Goal: Transaction & Acquisition: Obtain resource

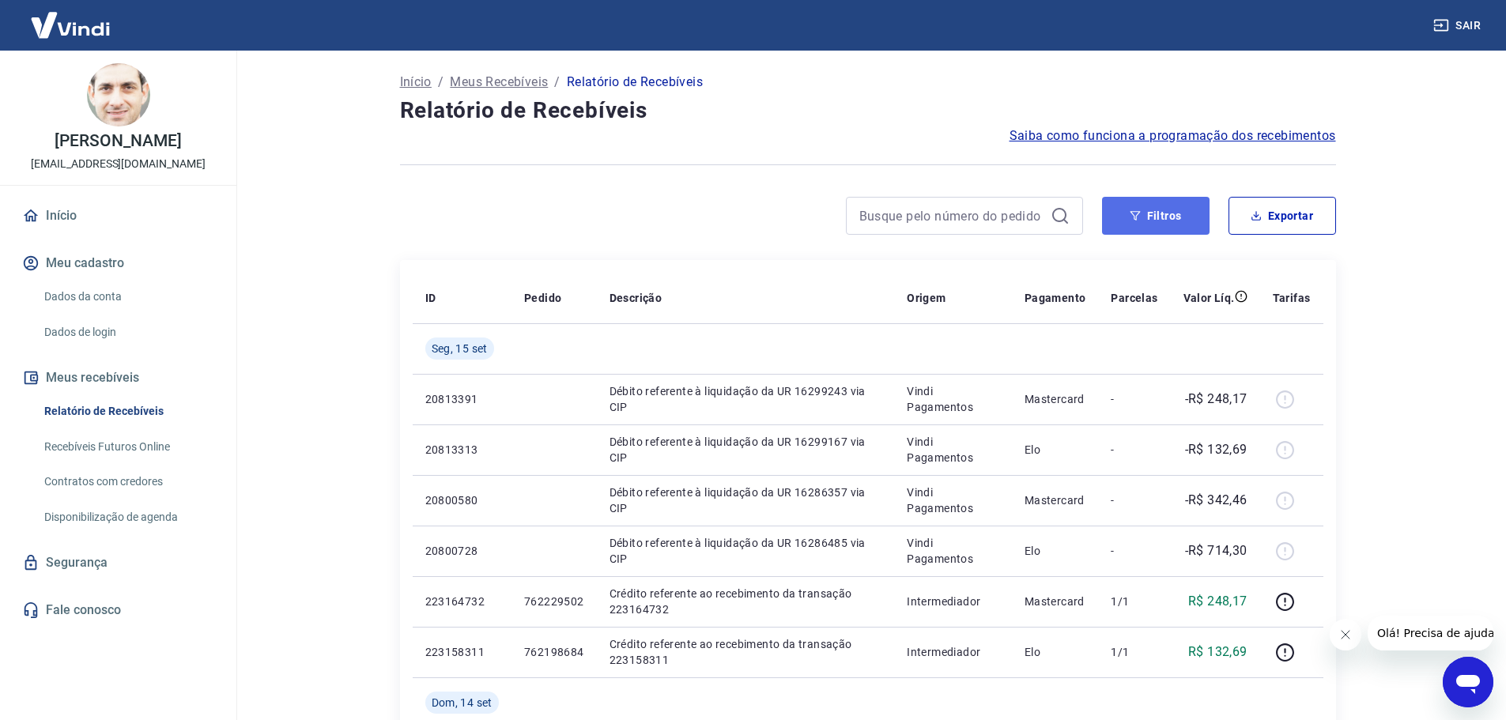
click at [1171, 221] on button "Filtros" at bounding box center [1156, 216] width 108 height 38
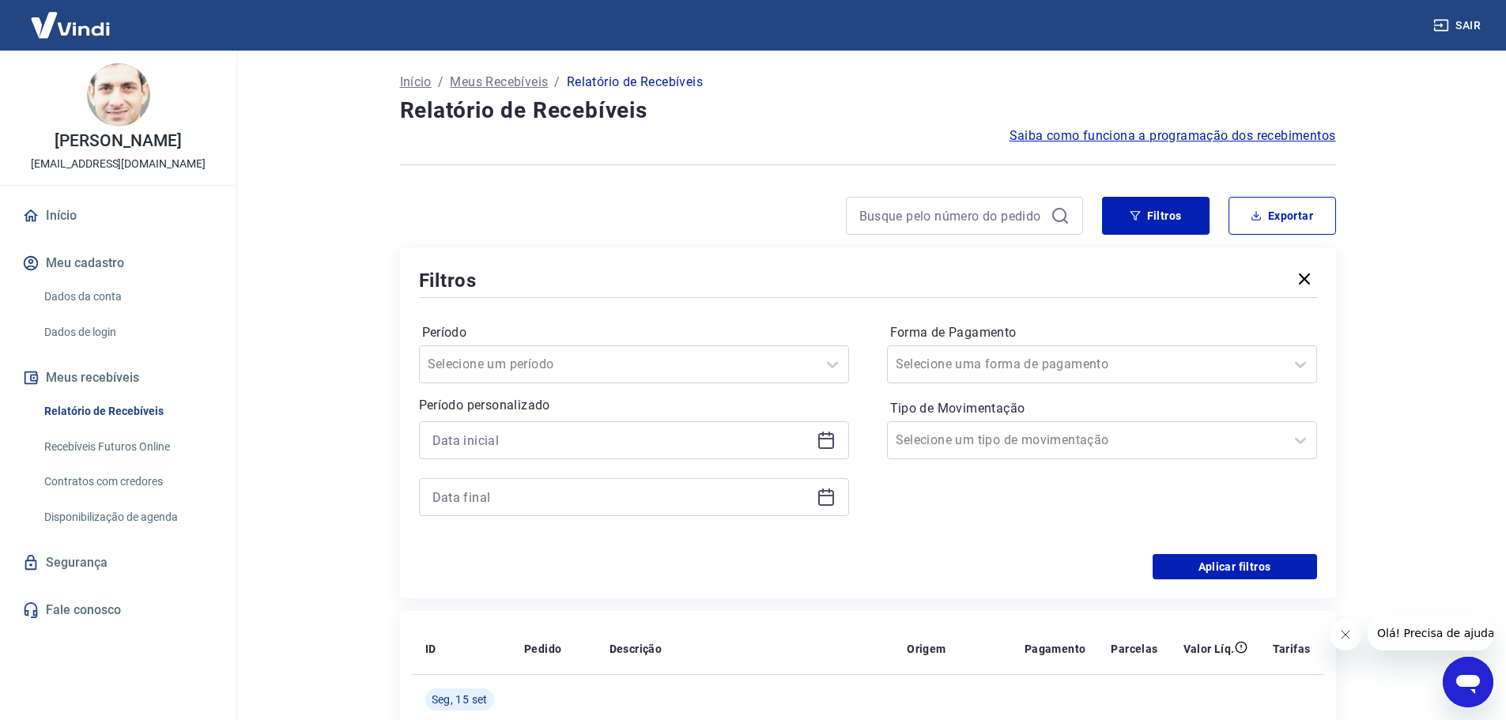
click at [831, 445] on icon at bounding box center [826, 440] width 19 height 19
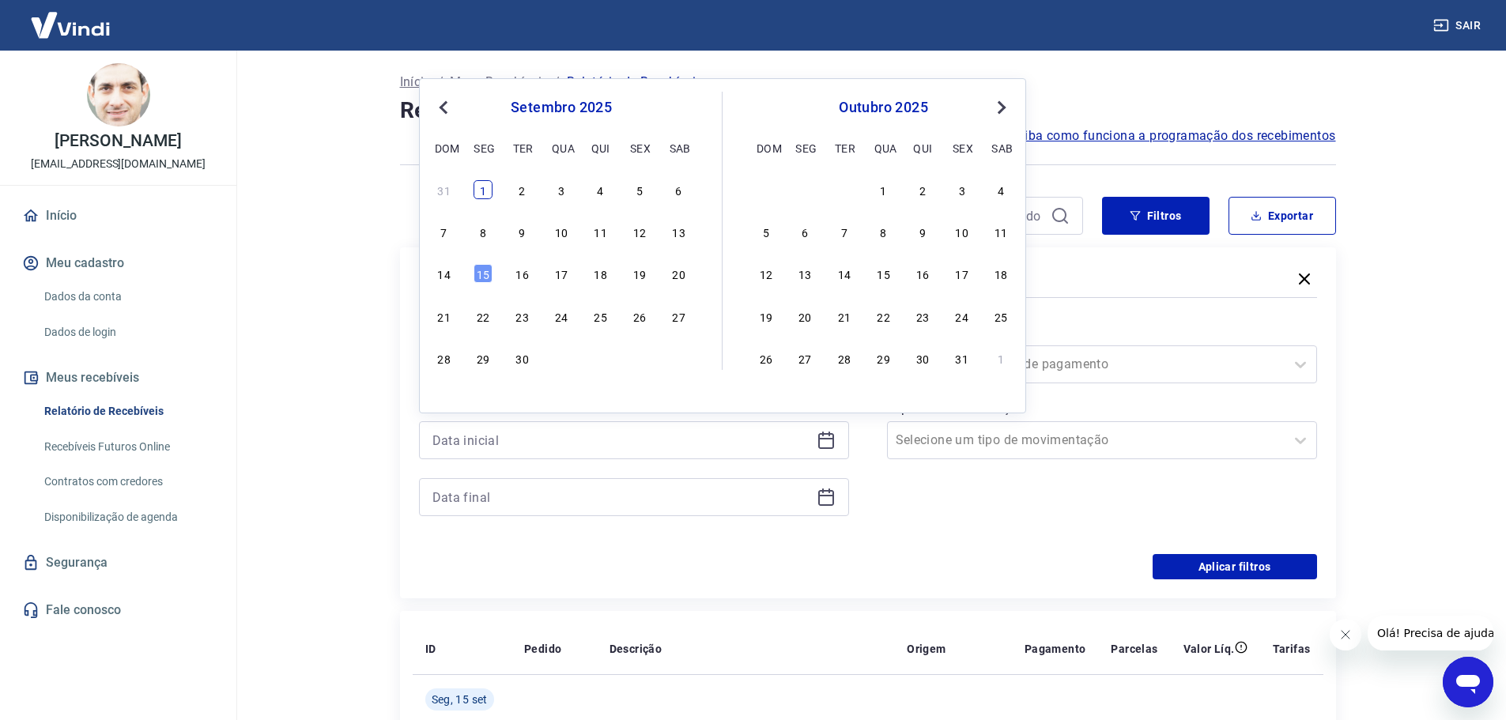
click at [478, 195] on div "1" at bounding box center [483, 189] width 19 height 19
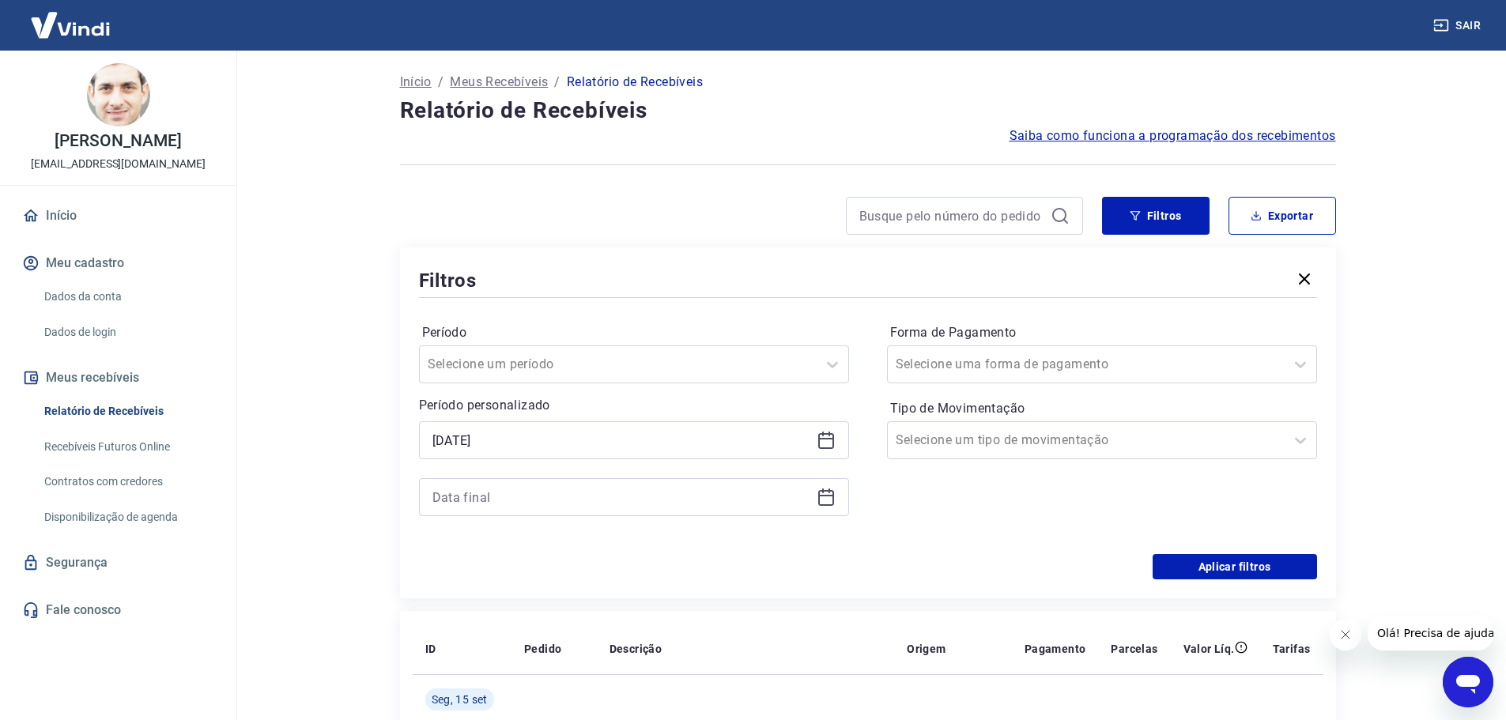
type input "01/09/2025"
click at [825, 497] on icon at bounding box center [826, 497] width 19 height 19
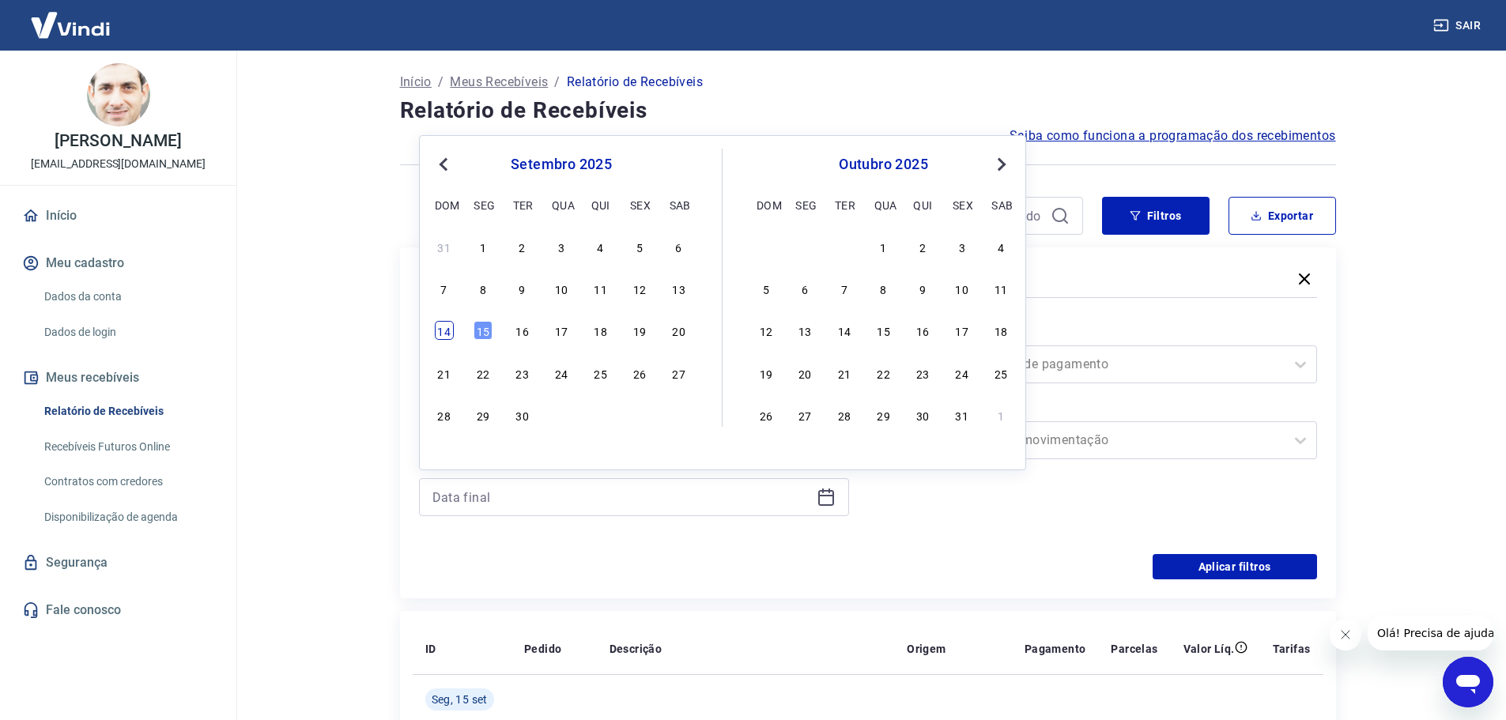
click at [447, 331] on div "14" at bounding box center [444, 330] width 19 height 19
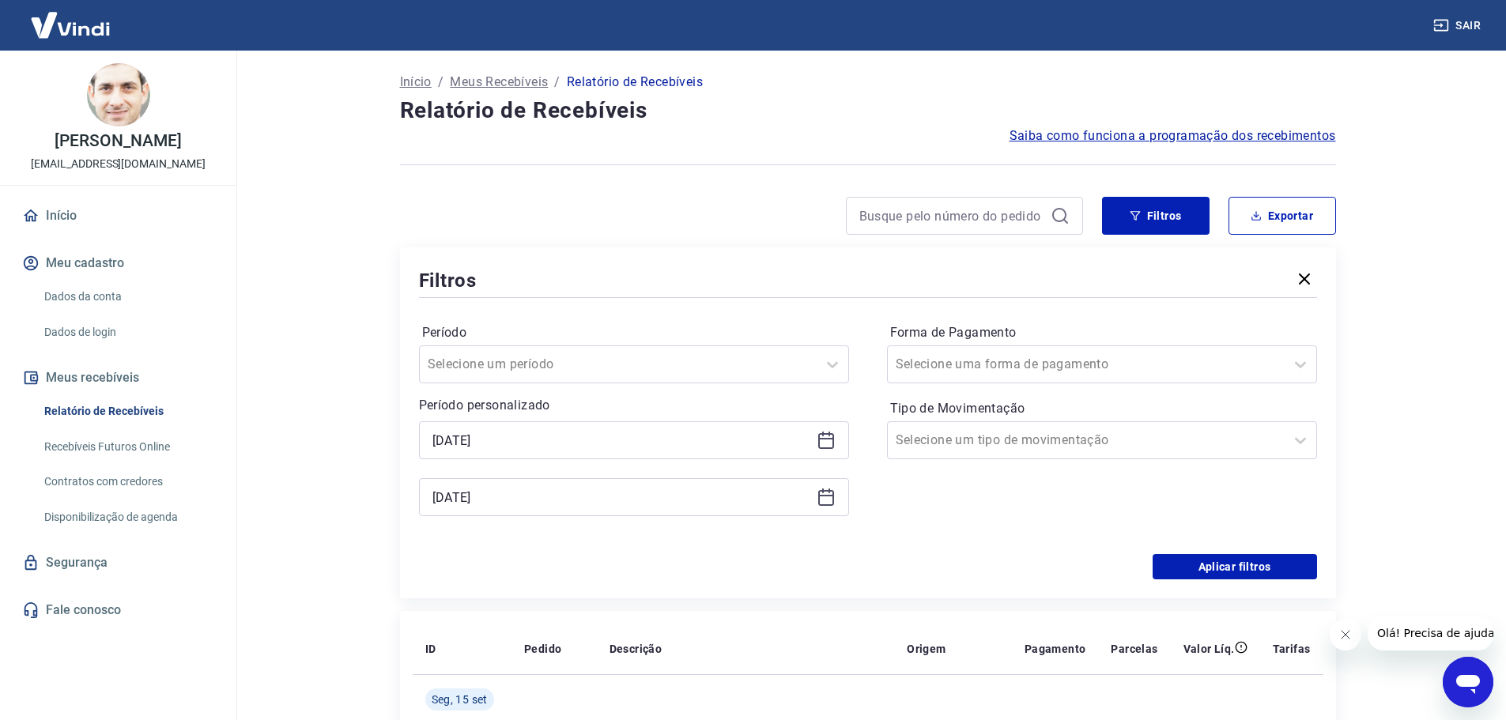
type input "14/09/2025"
click at [1172, 575] on button "Aplicar filtros" at bounding box center [1235, 566] width 164 height 25
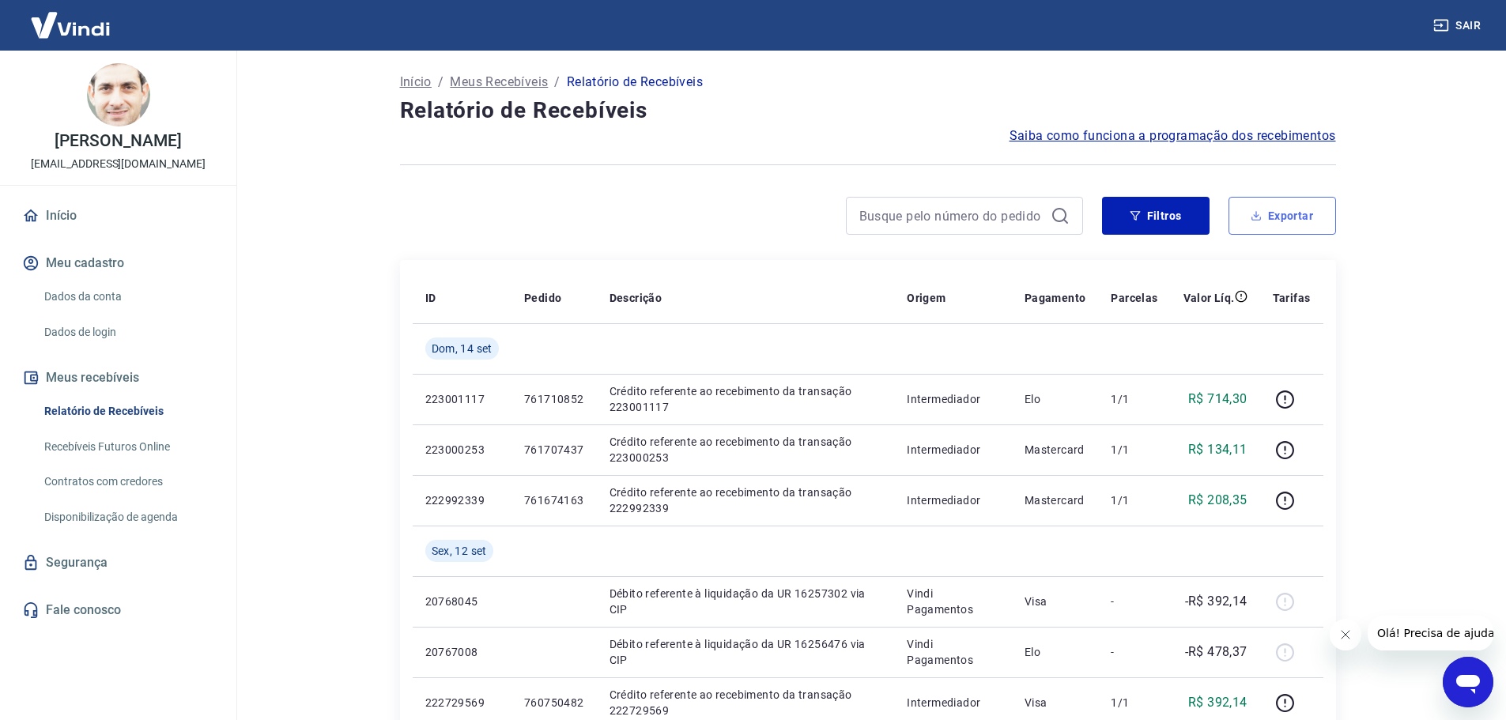
click at [1292, 208] on button "Exportar" at bounding box center [1282, 216] width 108 height 38
type input "01/09/2025"
type input "14/09/2025"
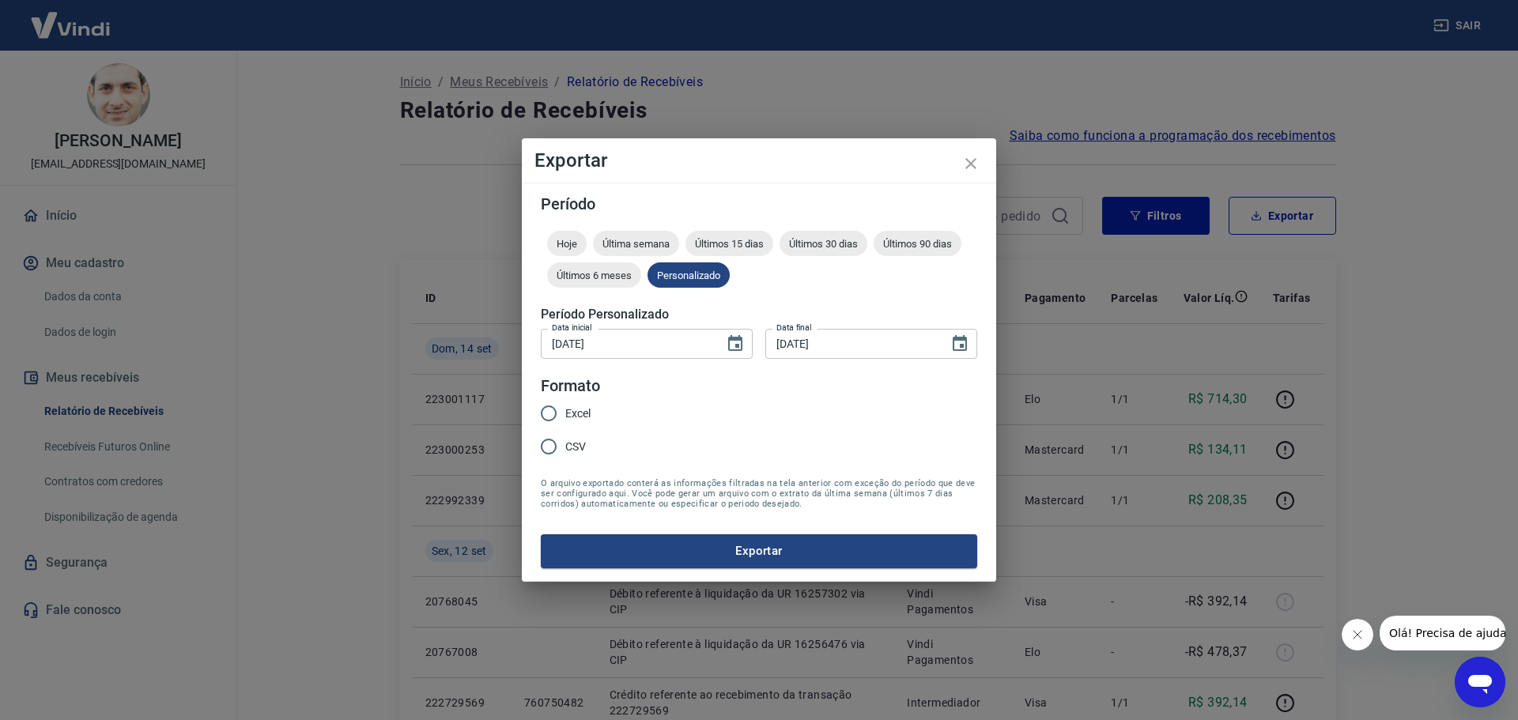
click at [549, 412] on input "Excel" at bounding box center [548, 413] width 33 height 33
radio input "true"
click at [727, 553] on button "Exportar" at bounding box center [759, 550] width 436 height 33
